Goal: Download file/media

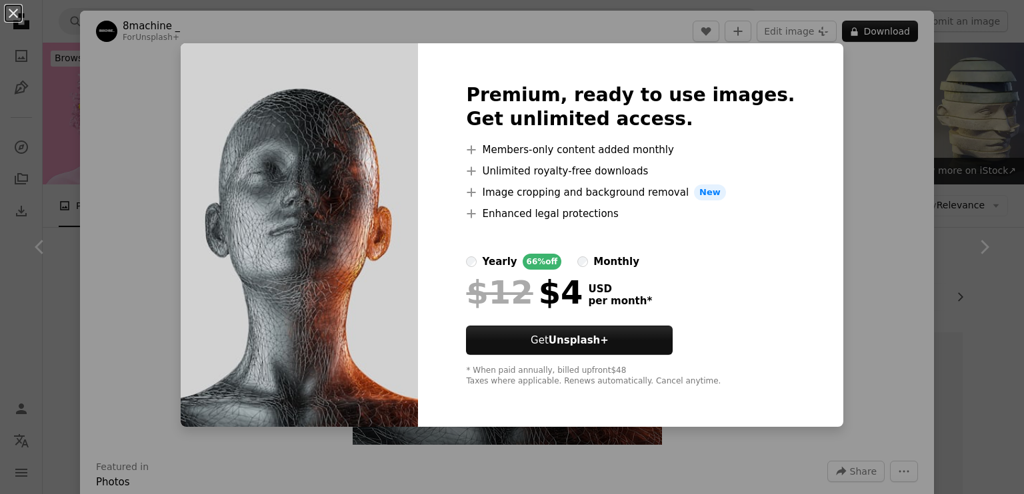
scroll to position [1230, 0]
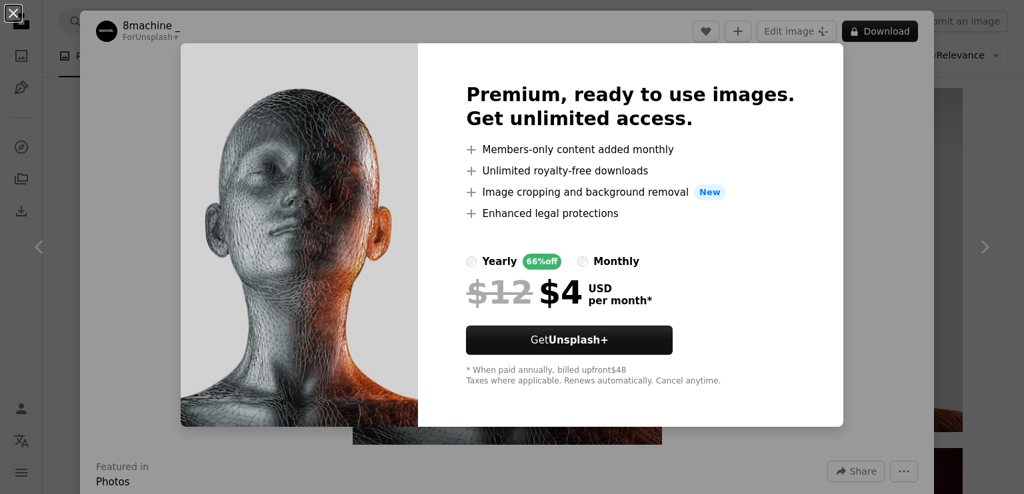
click at [835, 102] on div "An X shape Premium, ready to use images. Get unlimited access. A plus sign Memb…" at bounding box center [512, 247] width 1024 height 494
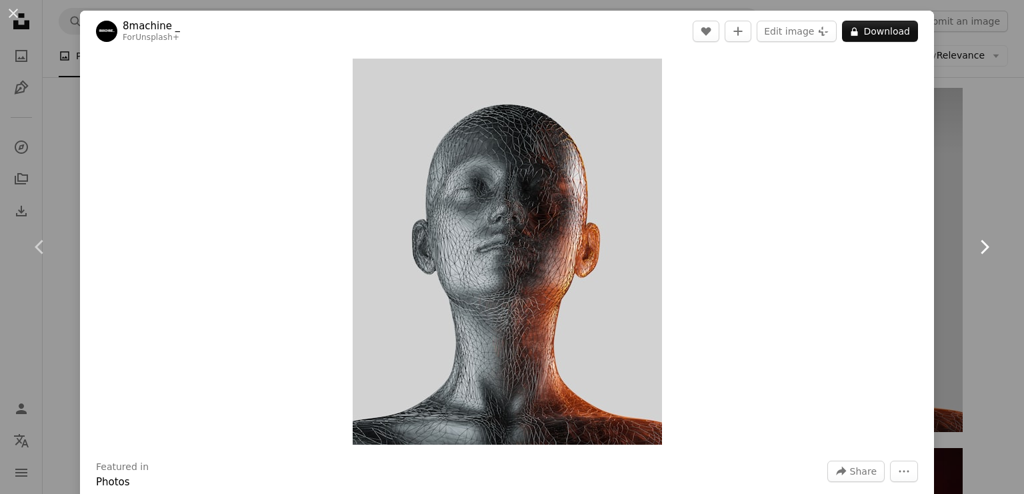
click at [978, 190] on link "Chevron right" at bounding box center [984, 247] width 80 height 128
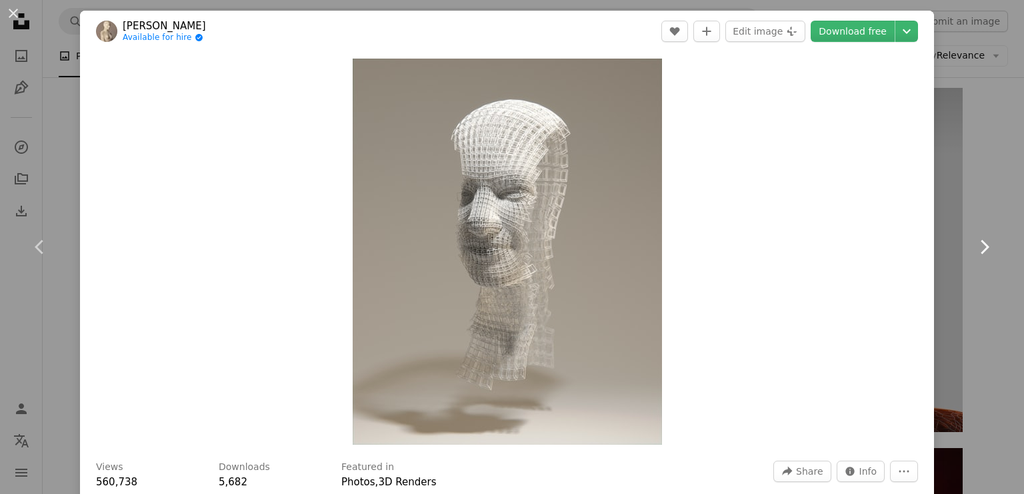
click at [980, 247] on icon at bounding box center [984, 247] width 9 height 14
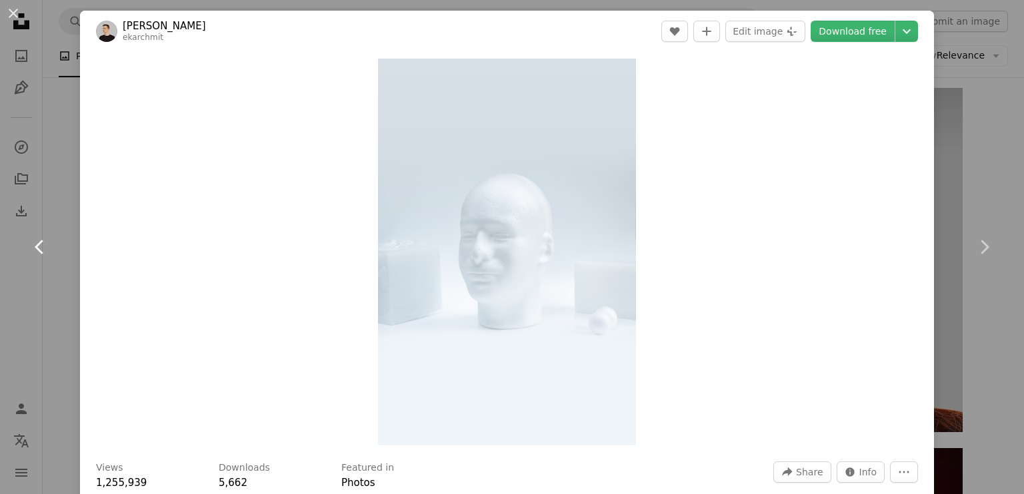
click at [41, 253] on icon at bounding box center [39, 247] width 9 height 14
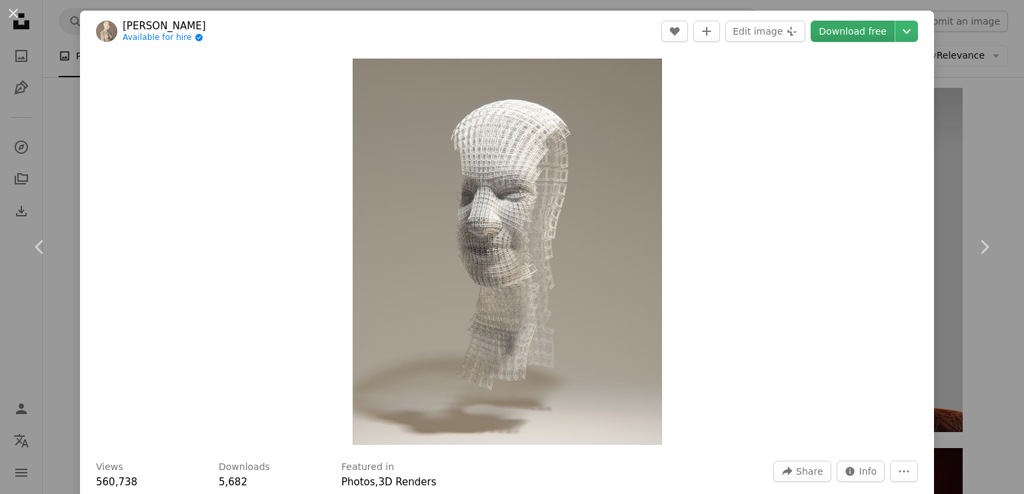
click at [856, 29] on link "Download free" at bounding box center [852, 31] width 84 height 21
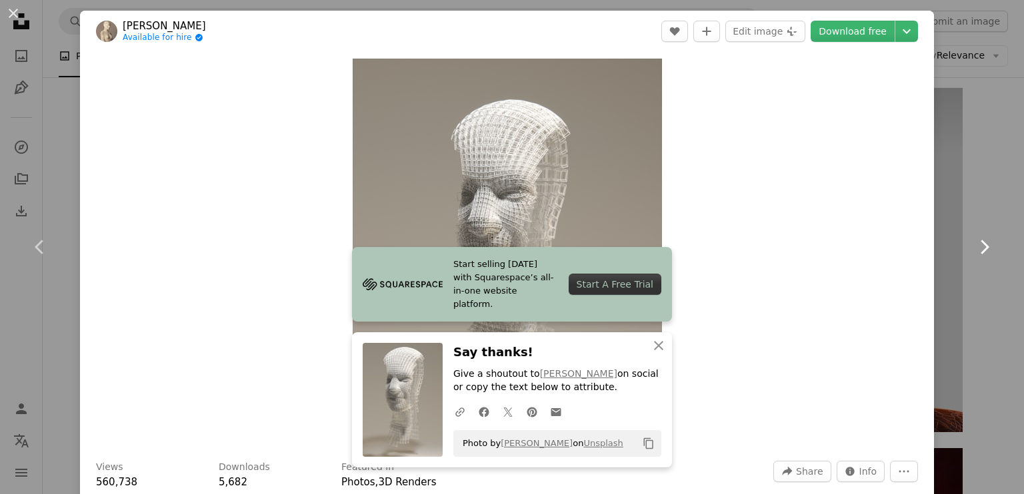
click at [975, 259] on link "Chevron right" at bounding box center [984, 247] width 80 height 128
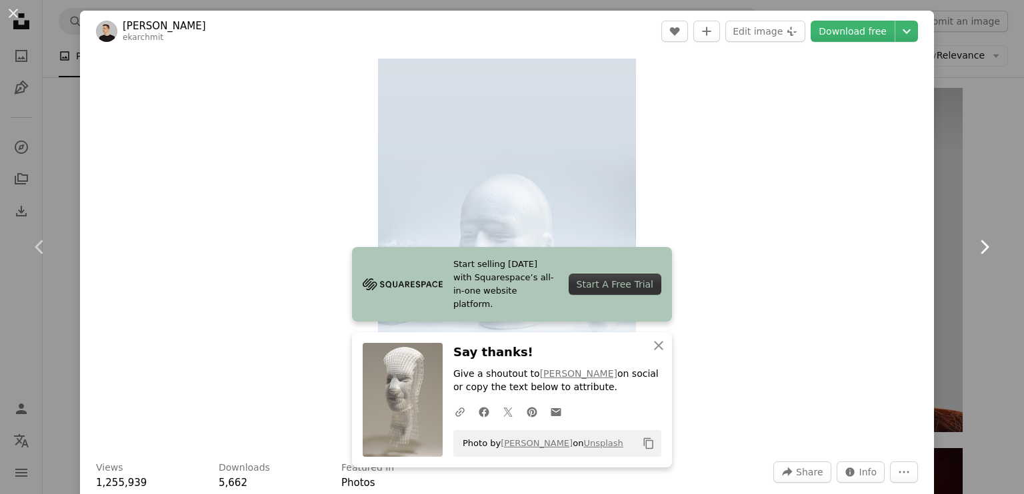
click at [975, 253] on icon "Chevron right" at bounding box center [983, 247] width 21 height 21
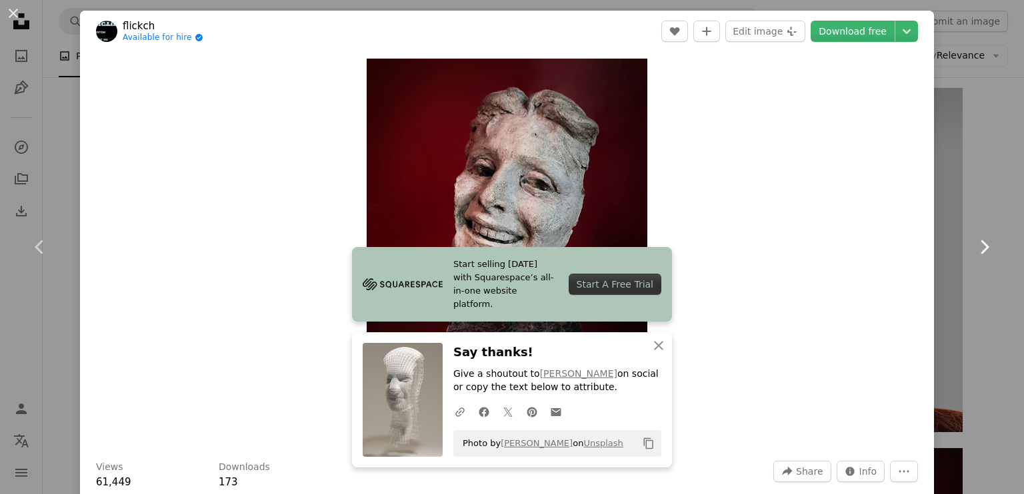
click at [975, 253] on icon "Chevron right" at bounding box center [983, 247] width 21 height 21
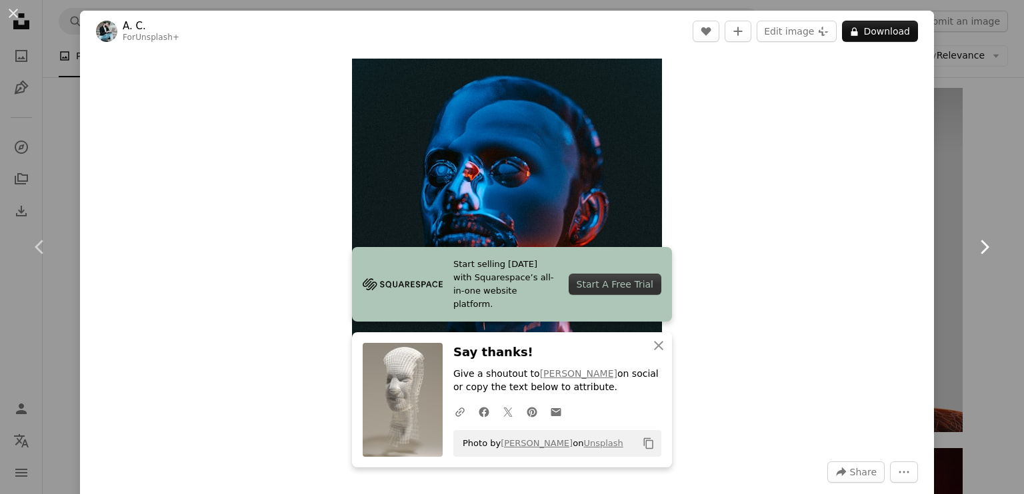
click at [974, 253] on icon "Chevron right" at bounding box center [983, 247] width 21 height 21
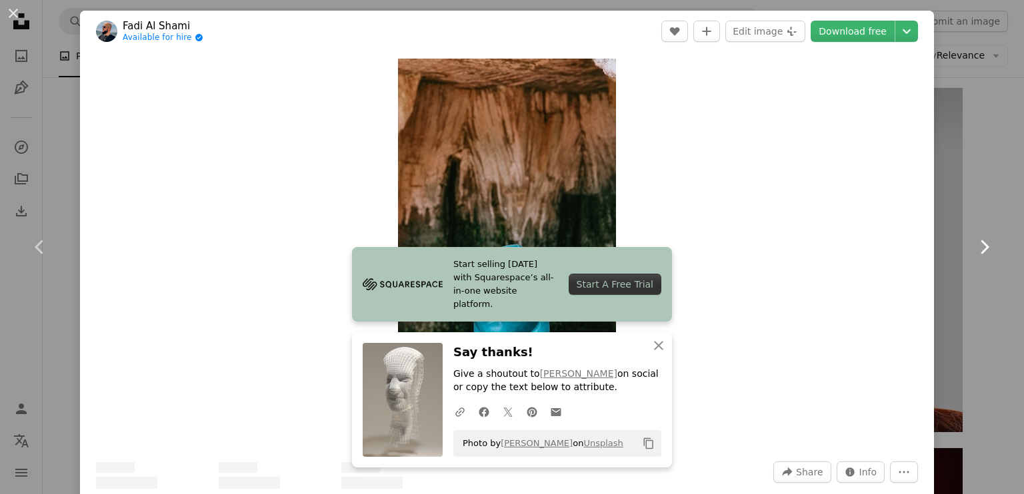
click at [974, 253] on icon "Chevron right" at bounding box center [983, 247] width 21 height 21
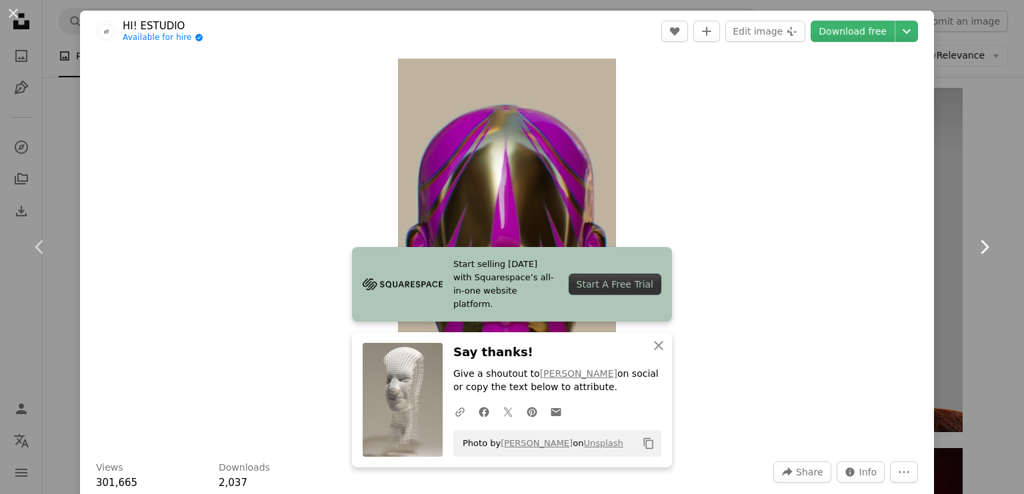
click at [980, 243] on icon "Chevron right" at bounding box center [983, 247] width 21 height 21
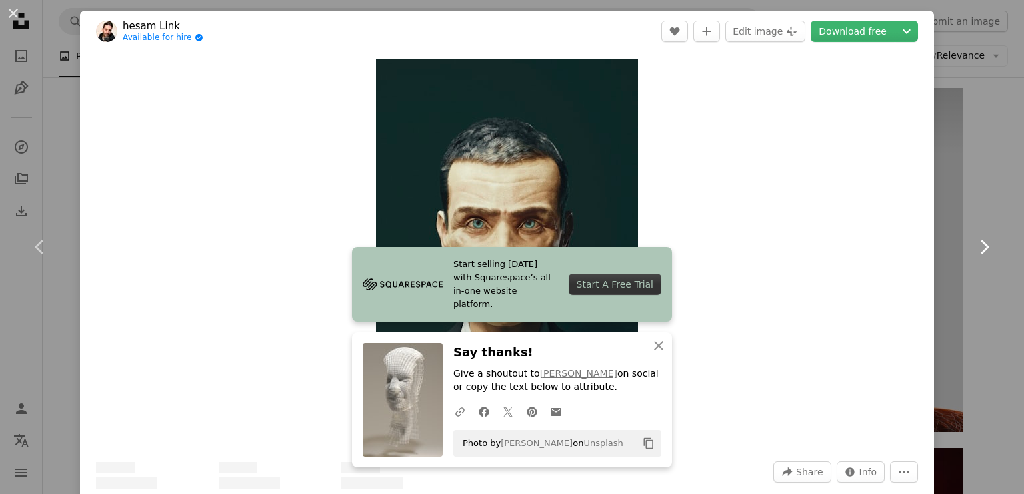
click at [976, 242] on icon "Chevron right" at bounding box center [983, 247] width 21 height 21
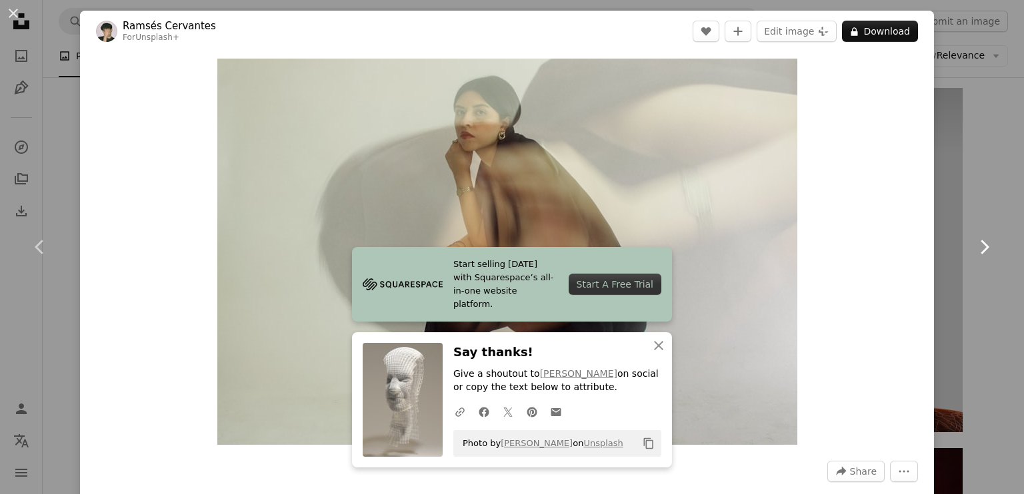
click at [980, 245] on icon at bounding box center [984, 247] width 9 height 14
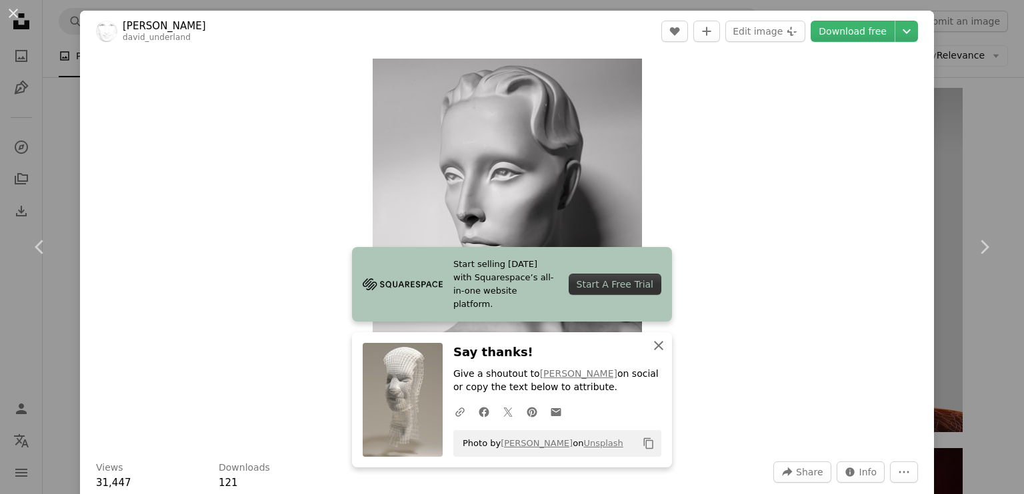
click at [650, 351] on icon "An X shape" at bounding box center [658, 346] width 16 height 16
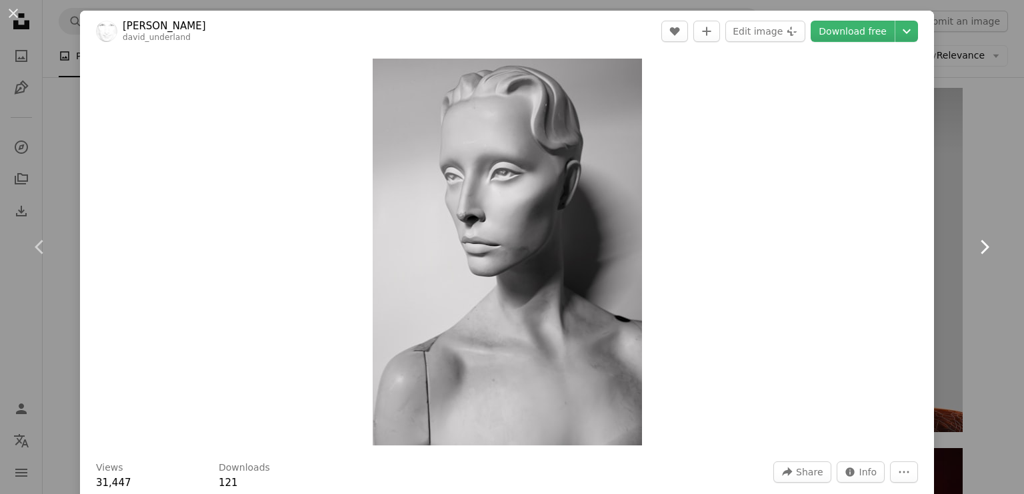
click at [975, 247] on icon "Chevron right" at bounding box center [983, 247] width 21 height 21
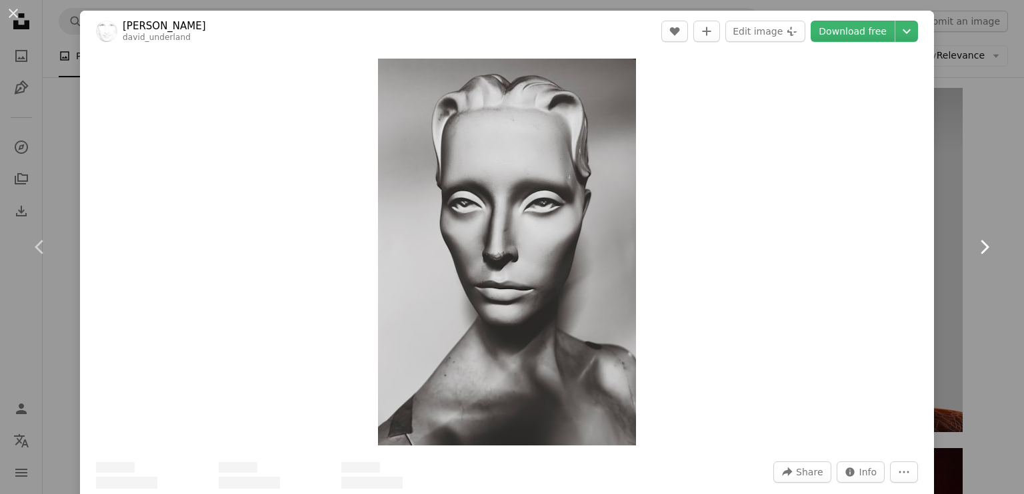
click at [975, 247] on icon "Chevron right" at bounding box center [983, 247] width 21 height 21
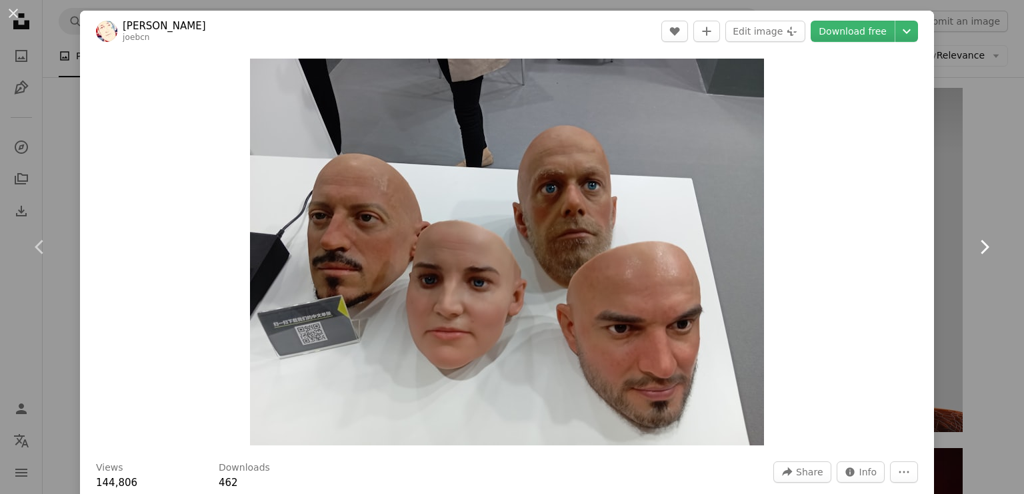
click at [975, 247] on icon "Chevron right" at bounding box center [983, 247] width 21 height 21
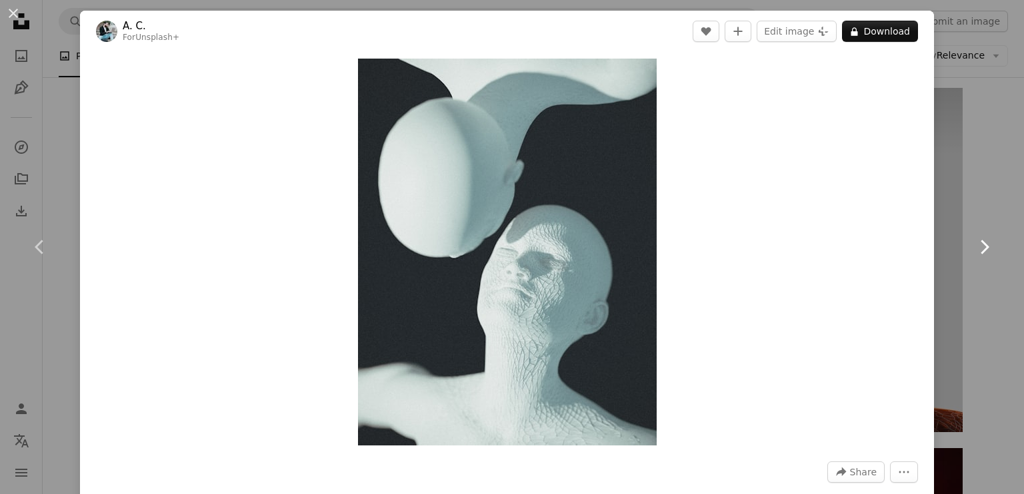
click at [980, 246] on icon at bounding box center [984, 247] width 9 height 14
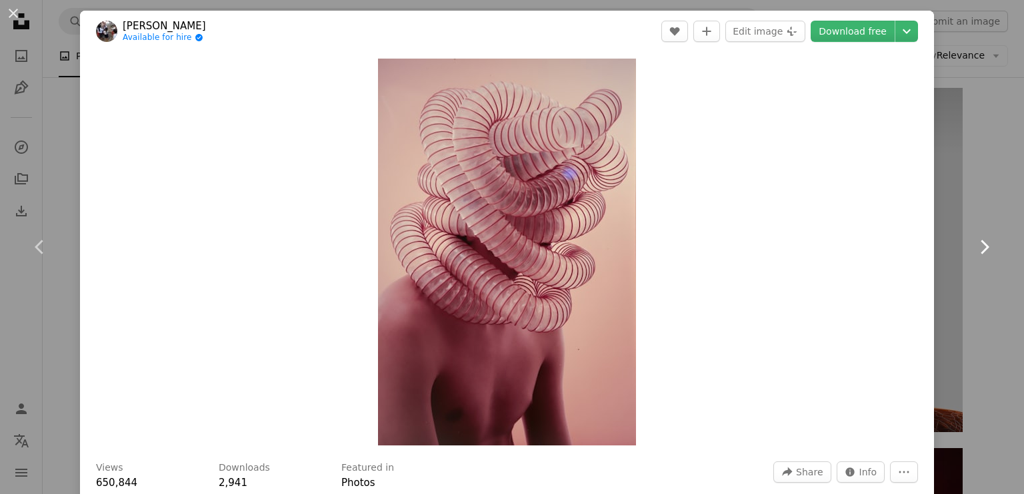
click at [980, 246] on icon at bounding box center [984, 247] width 9 height 14
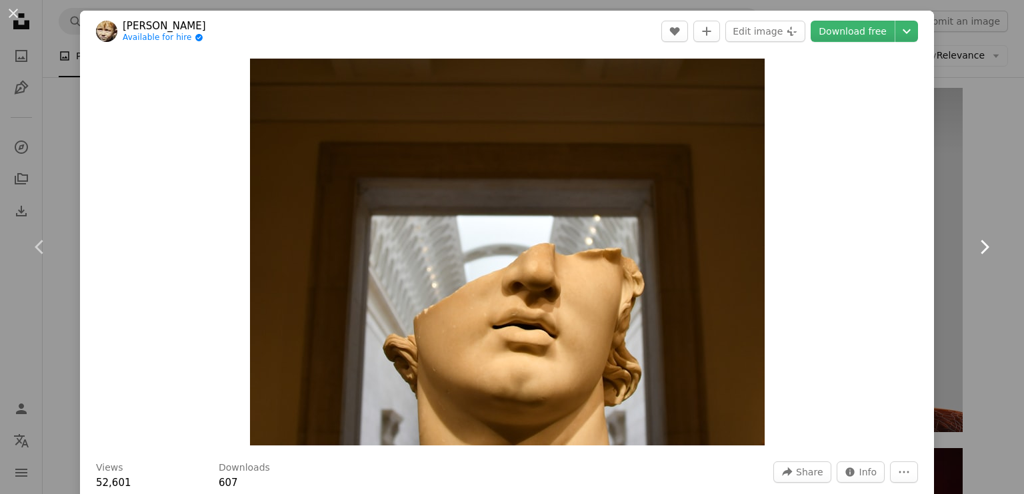
click at [980, 245] on icon at bounding box center [984, 247] width 9 height 14
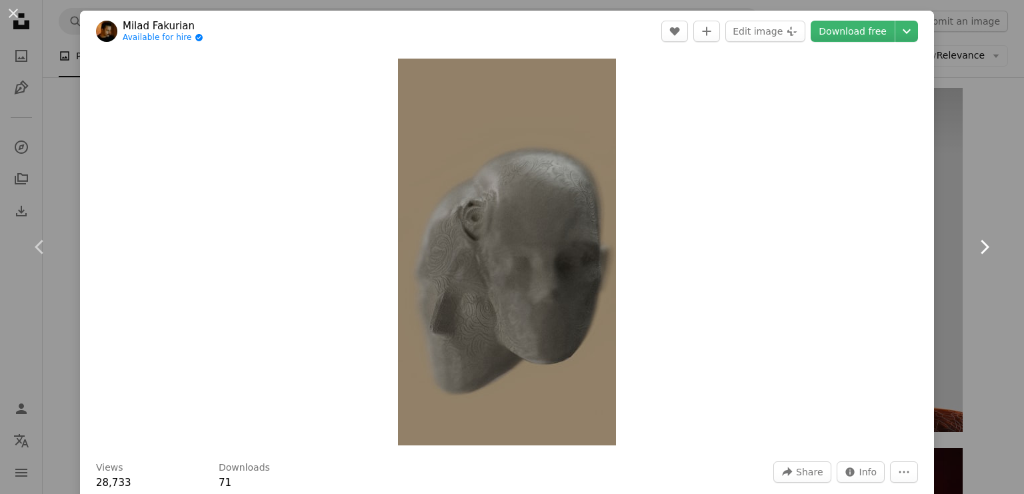
click at [978, 247] on icon "Chevron right" at bounding box center [983, 247] width 21 height 21
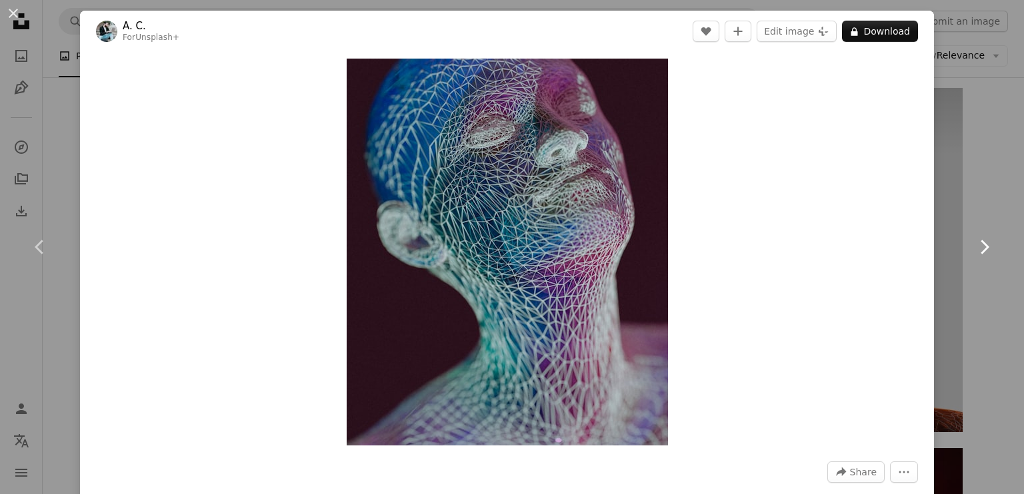
click at [976, 251] on icon "Chevron right" at bounding box center [983, 247] width 21 height 21
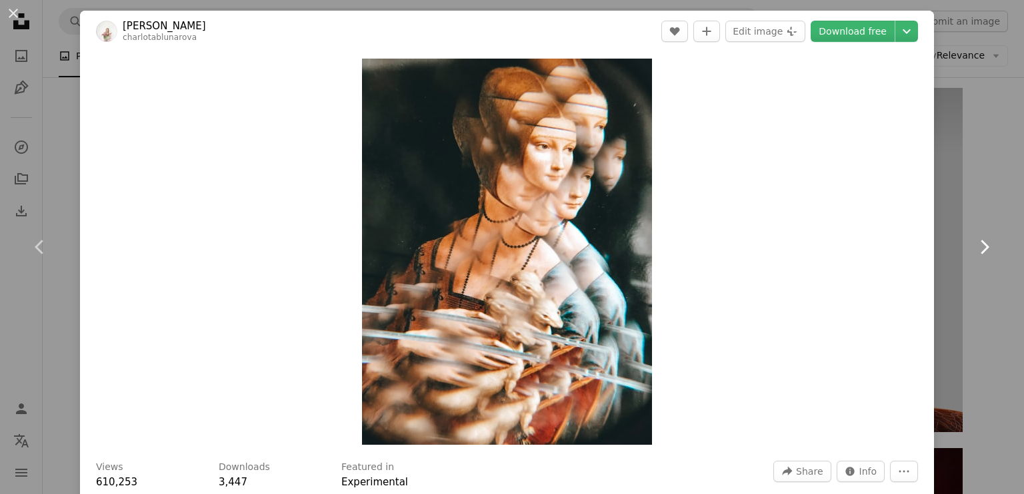
click at [976, 251] on icon "Chevron right" at bounding box center [983, 247] width 21 height 21
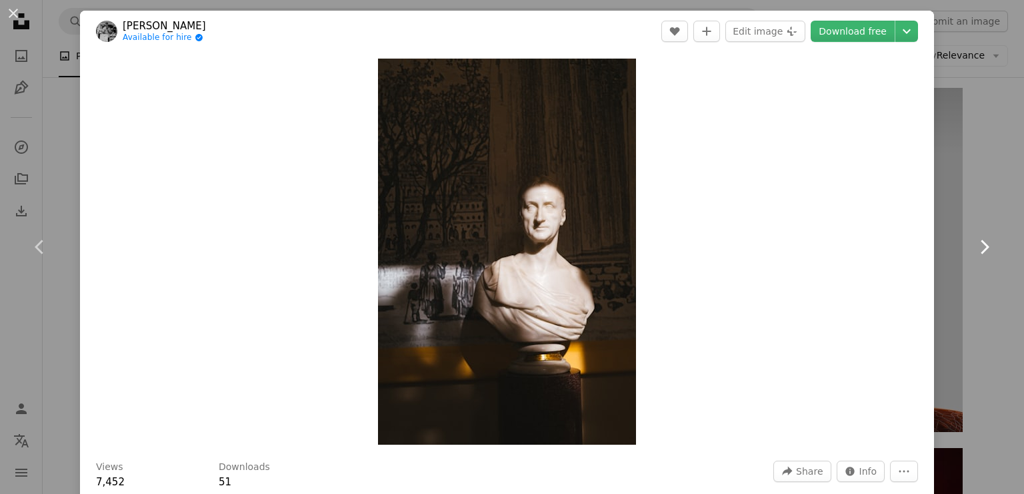
click at [980, 251] on icon at bounding box center [984, 247] width 9 height 14
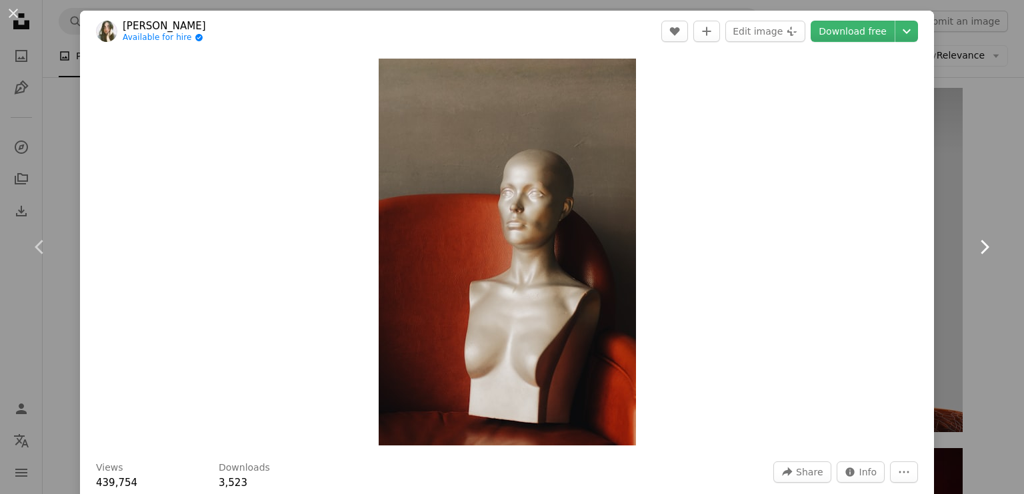
click at [980, 251] on icon at bounding box center [984, 247] width 9 height 14
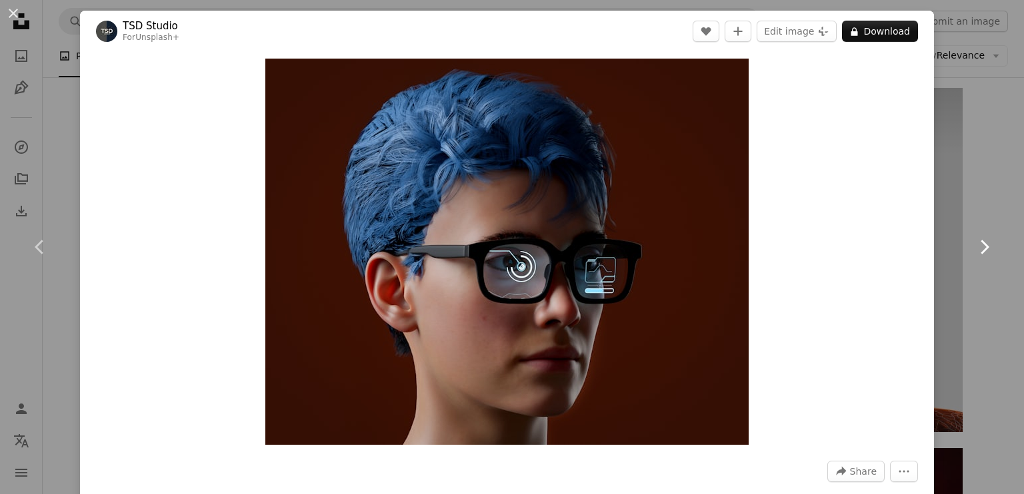
click at [980, 251] on icon at bounding box center [984, 247] width 9 height 14
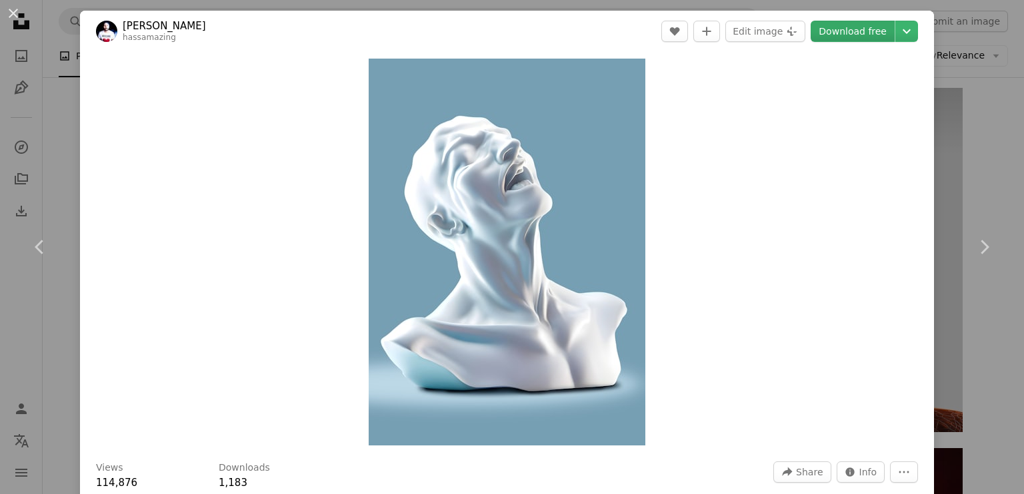
click at [858, 31] on link "Download free" at bounding box center [852, 31] width 84 height 21
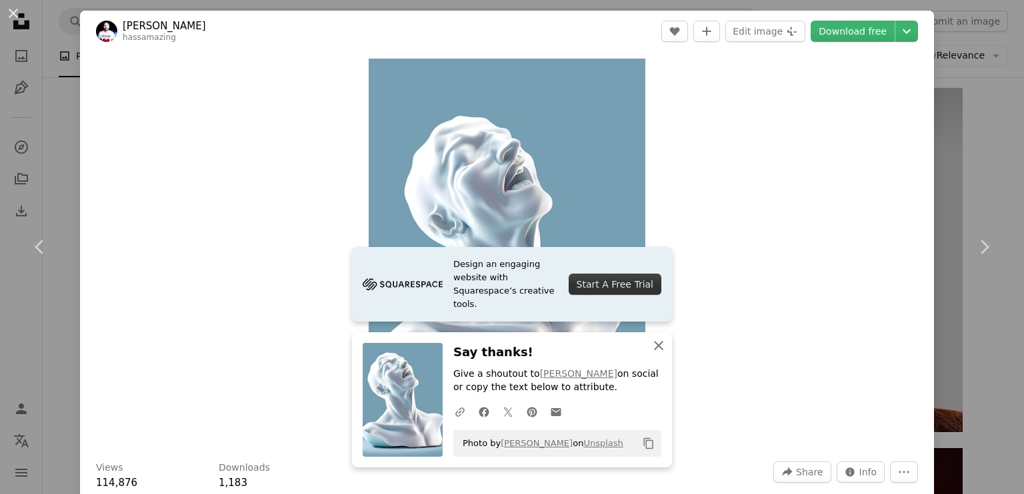
click at [654, 351] on icon "An X shape" at bounding box center [658, 346] width 16 height 16
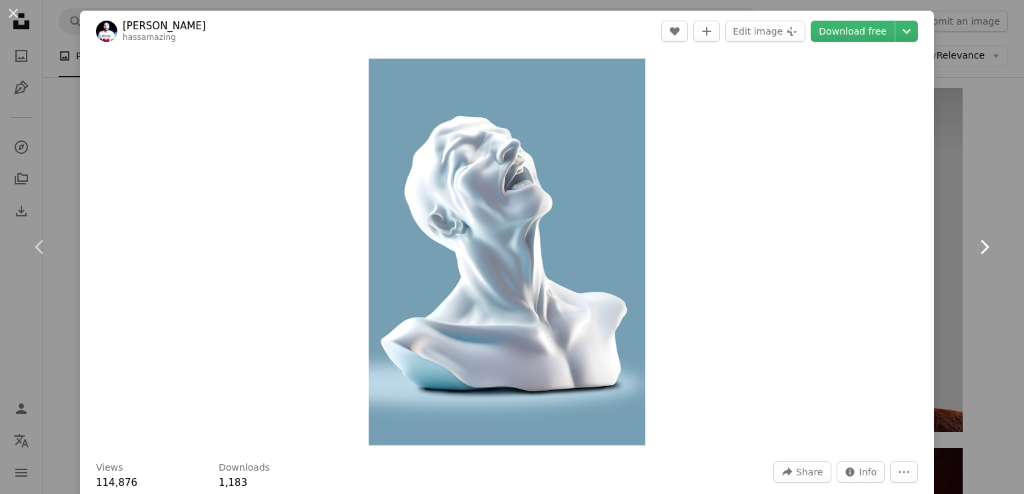
click at [973, 248] on icon "Chevron right" at bounding box center [983, 247] width 21 height 21
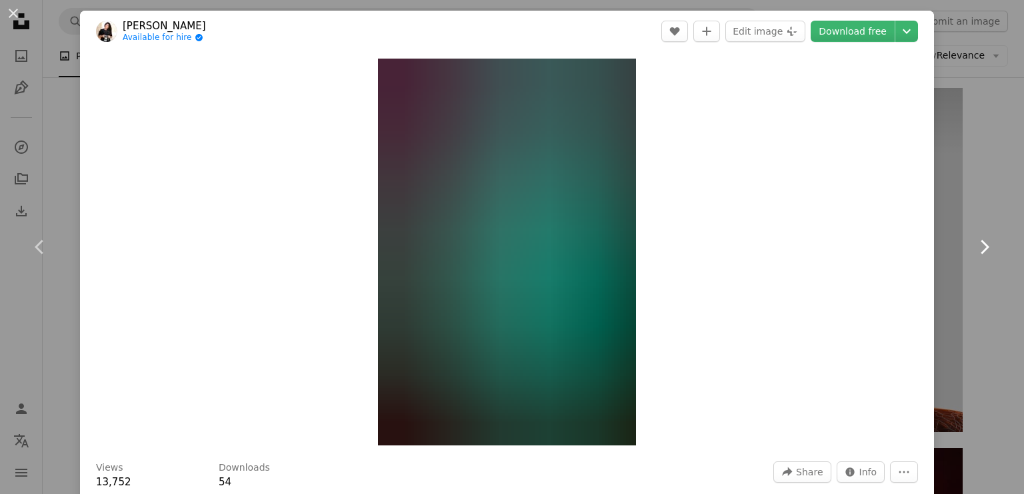
click at [973, 250] on icon "Chevron right" at bounding box center [983, 247] width 21 height 21
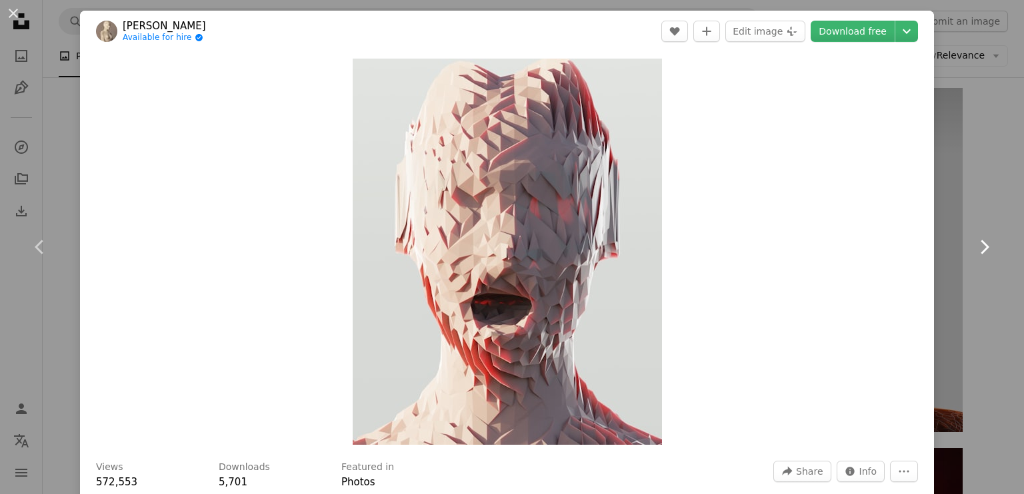
click at [973, 250] on icon "Chevron right" at bounding box center [983, 247] width 21 height 21
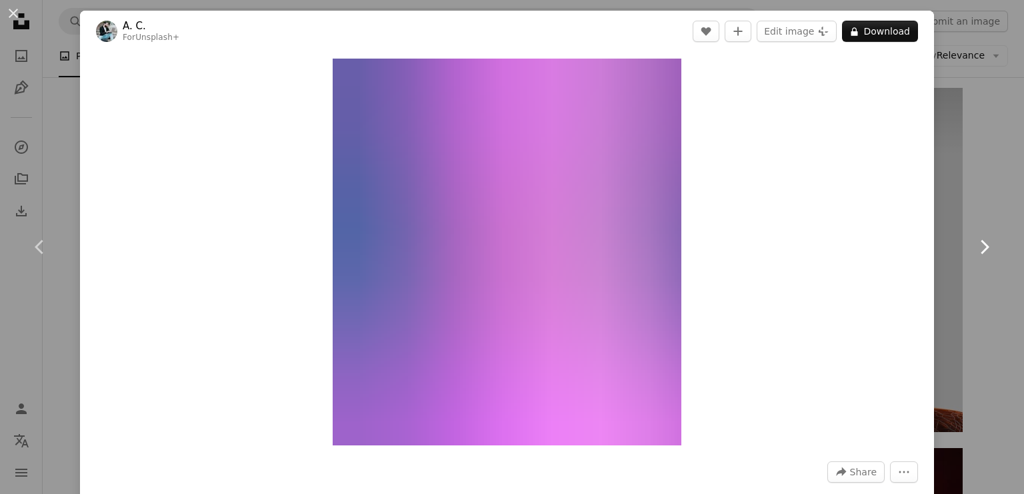
click at [973, 250] on icon "Chevron right" at bounding box center [983, 247] width 21 height 21
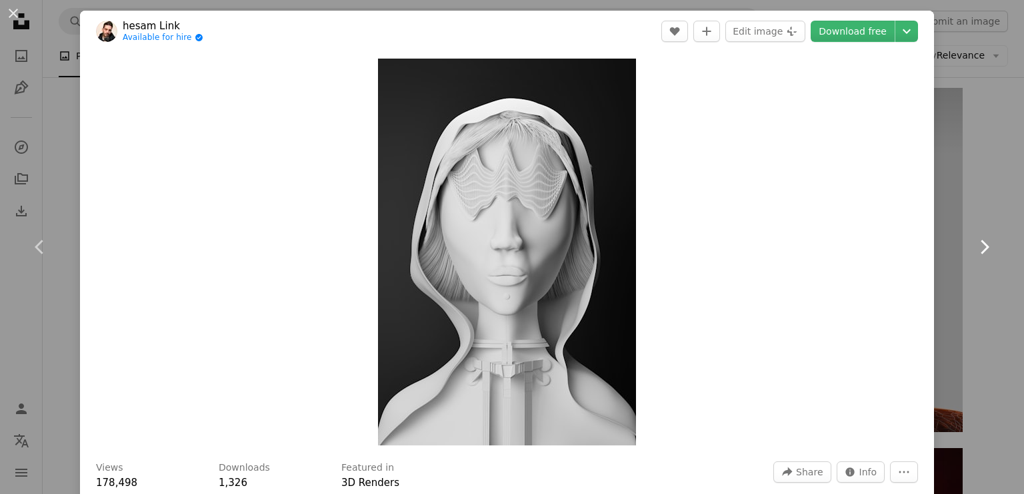
click at [973, 250] on icon "Chevron right" at bounding box center [983, 247] width 21 height 21
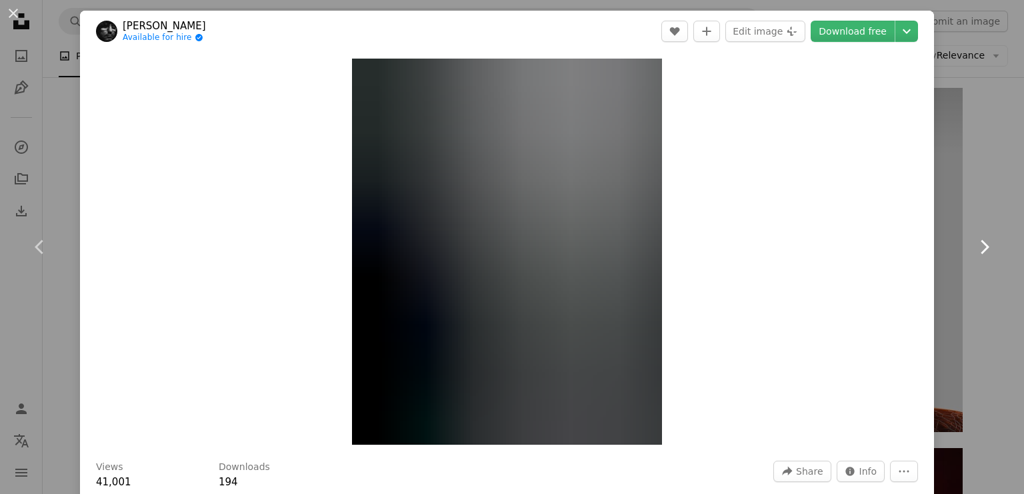
click at [973, 250] on icon "Chevron right" at bounding box center [983, 247] width 21 height 21
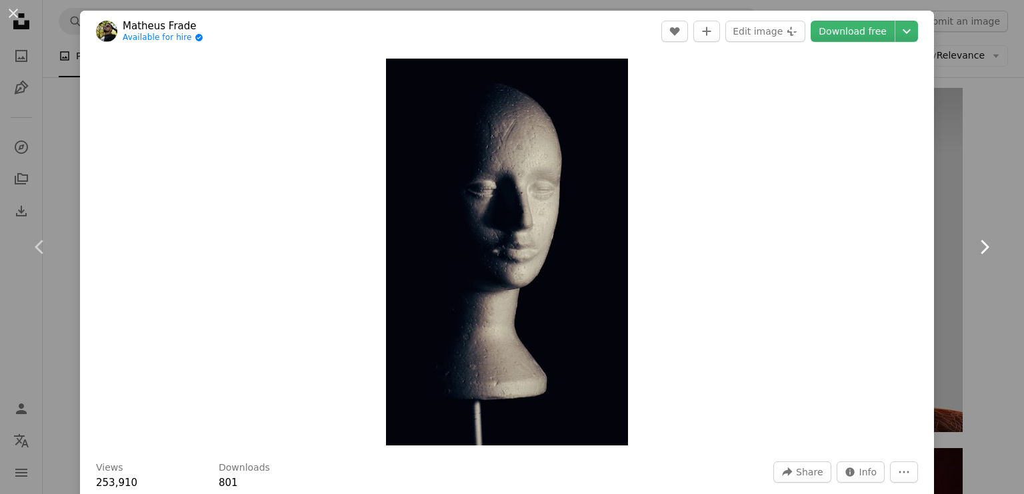
click at [973, 250] on icon "Chevron right" at bounding box center [983, 247] width 21 height 21
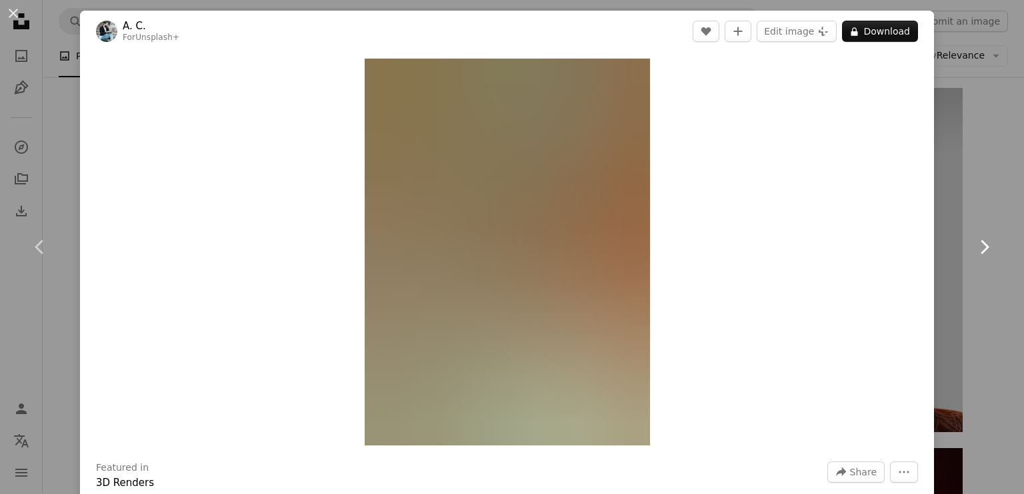
click at [973, 250] on icon "Chevron right" at bounding box center [983, 247] width 21 height 21
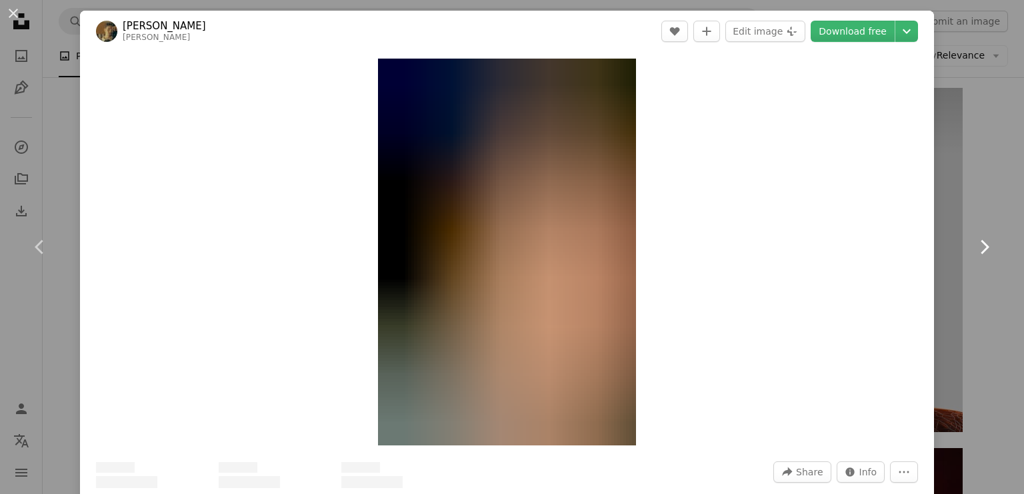
click at [973, 250] on icon "Chevron right" at bounding box center [983, 247] width 21 height 21
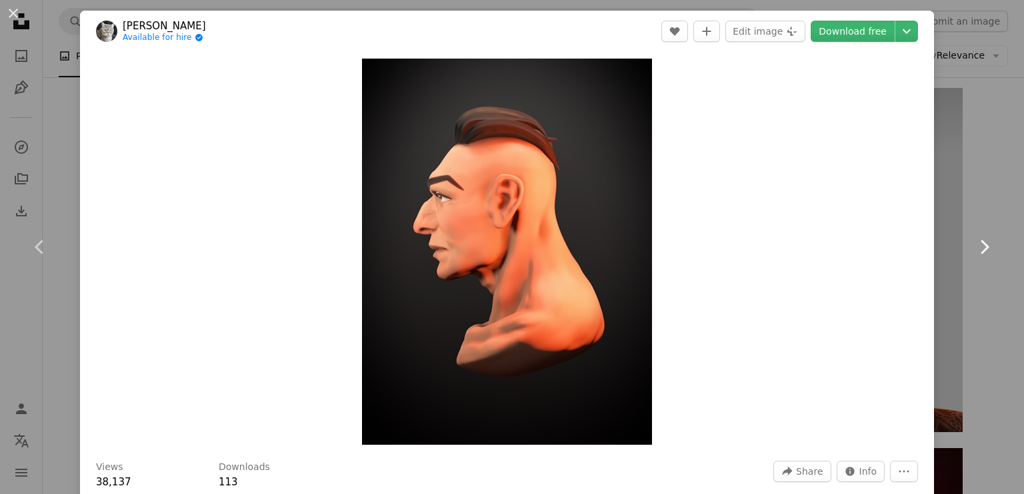
click at [973, 250] on icon "Chevron right" at bounding box center [983, 247] width 21 height 21
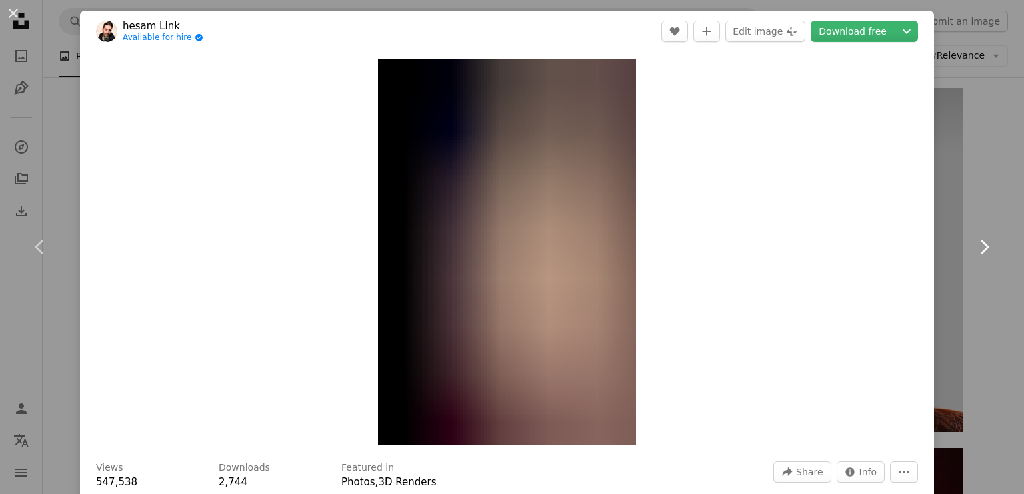
click at [973, 250] on icon "Chevron right" at bounding box center [983, 247] width 21 height 21
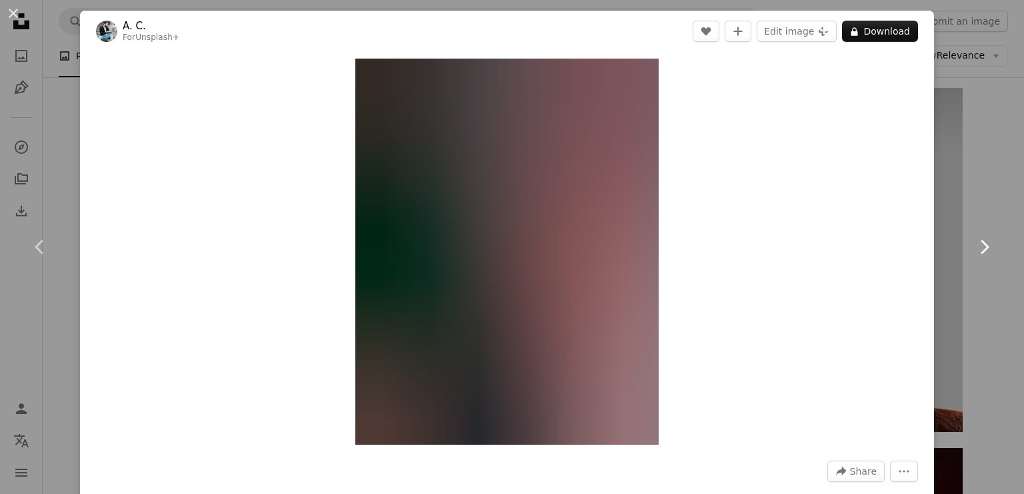
click at [973, 250] on icon "Chevron right" at bounding box center [983, 247] width 21 height 21
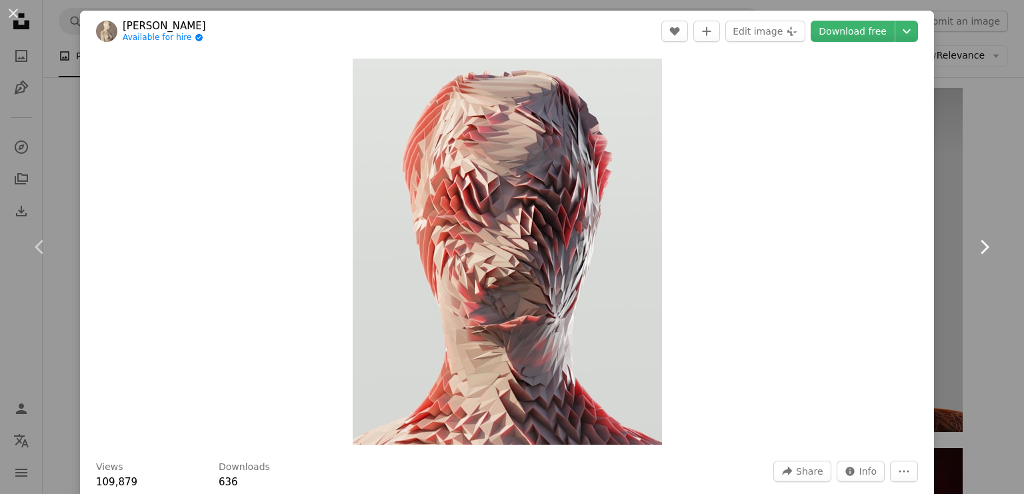
click at [973, 250] on icon "Chevron right" at bounding box center [983, 247] width 21 height 21
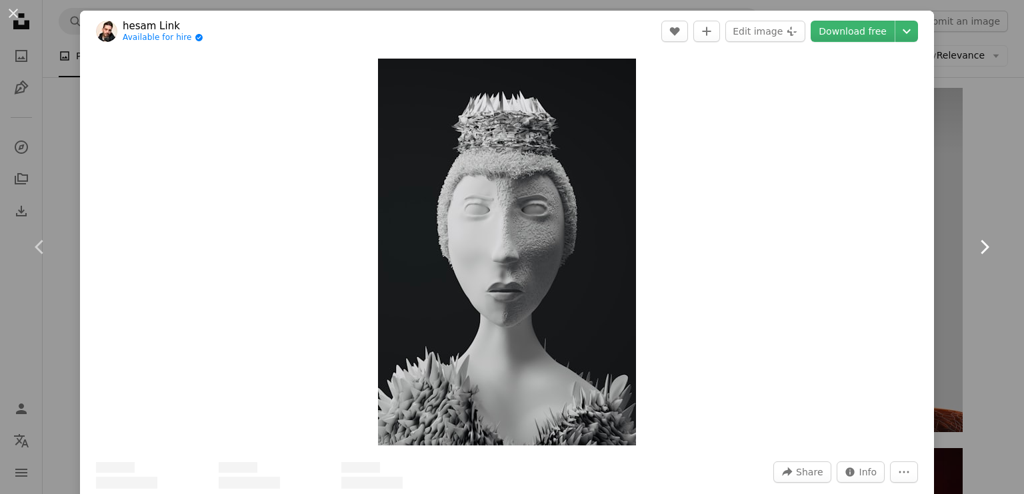
click at [973, 250] on icon "Chevron right" at bounding box center [983, 247] width 21 height 21
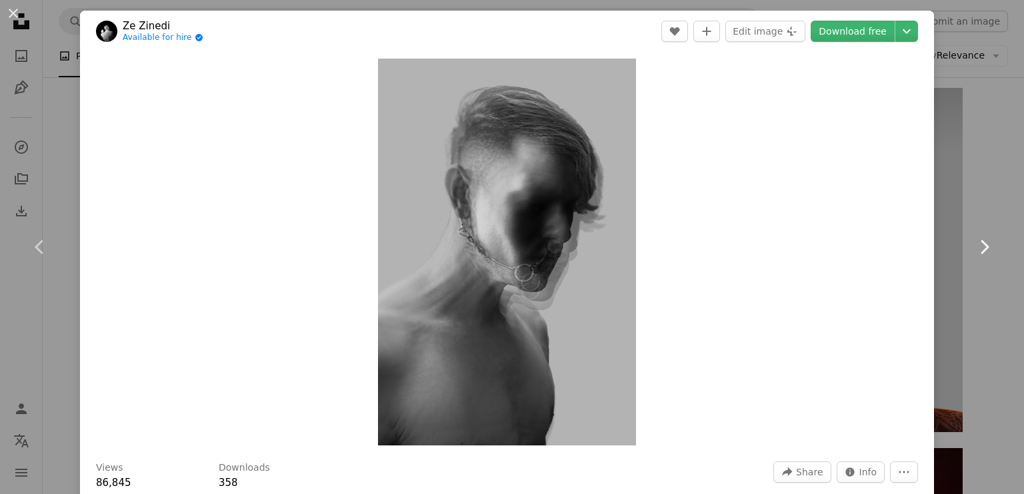
click at [980, 251] on icon at bounding box center [984, 247] width 9 height 14
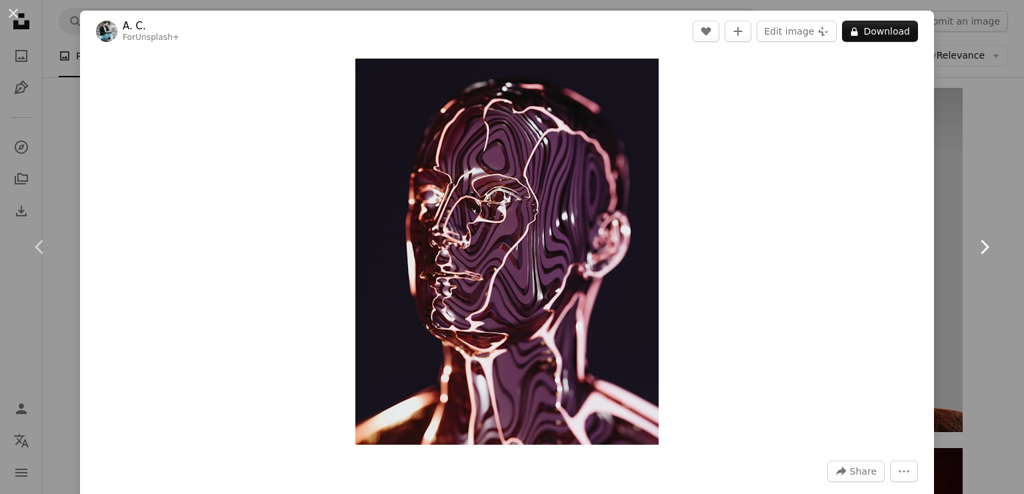
click at [973, 250] on icon "Chevron right" at bounding box center [983, 247] width 21 height 21
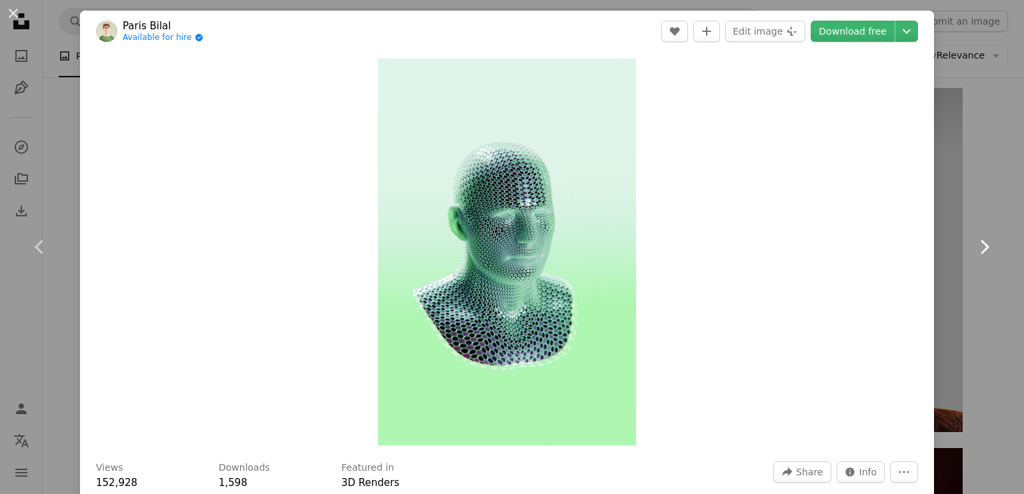
click at [973, 250] on icon "Chevron right" at bounding box center [983, 247] width 21 height 21
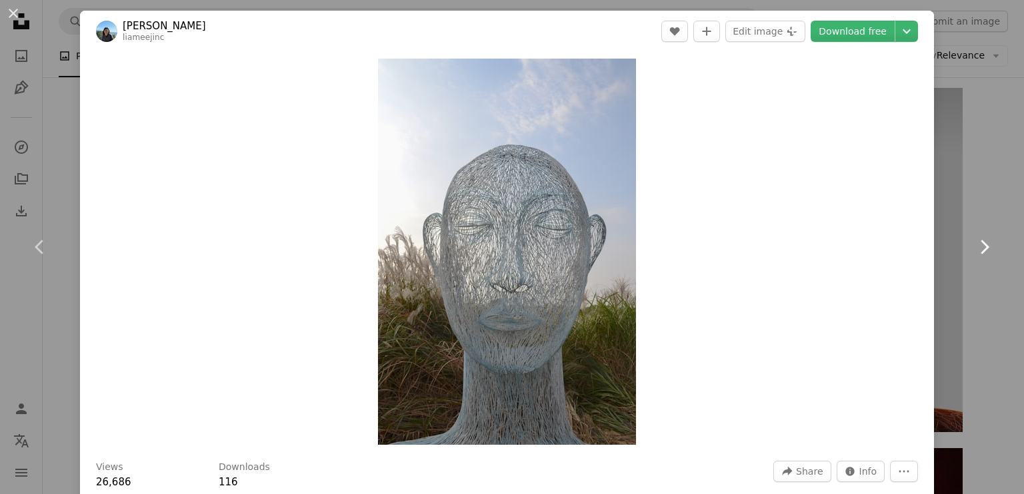
click at [973, 250] on icon "Chevron right" at bounding box center [983, 247] width 21 height 21
